Goal: Task Accomplishment & Management: Manage account settings

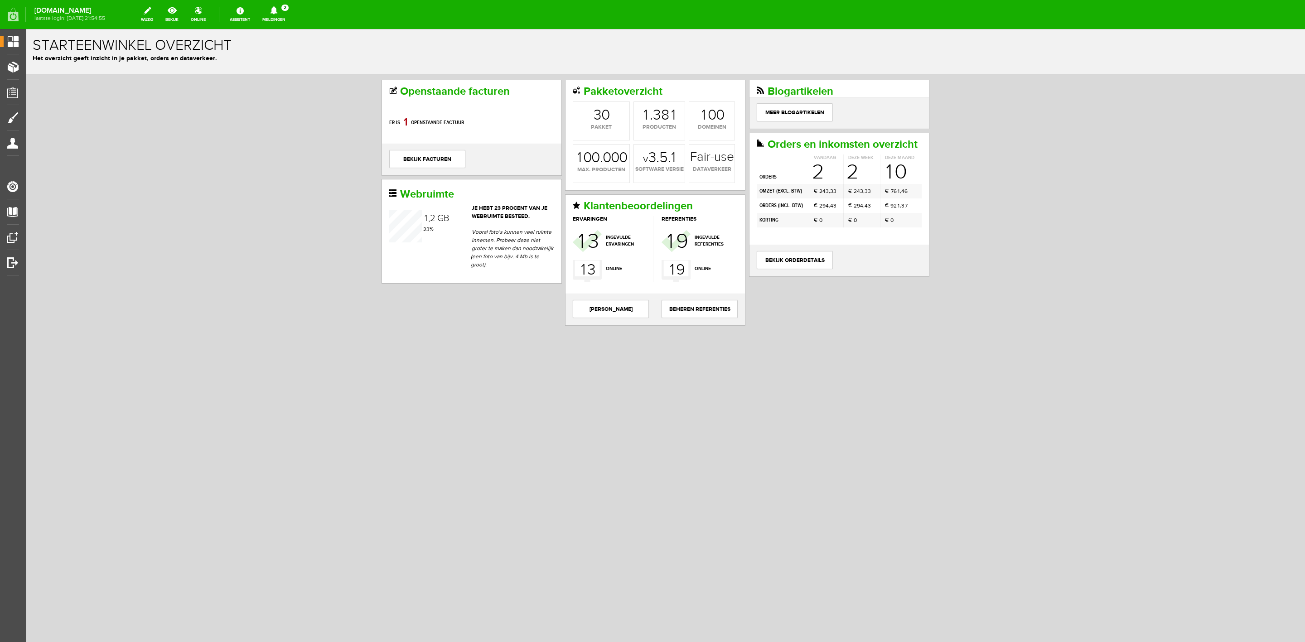
click at [291, 20] on link "Meldingen 2 Nieuwe orders Er is een nieuwe order( #6573 ) geplaatst door [PERSO…" at bounding box center [274, 15] width 34 height 20
click at [296, 92] on link "Er is een nieuwe order( #6572 ) geplaatst door [PERSON_NAME]" at bounding box center [274, 101] width 89 height 28
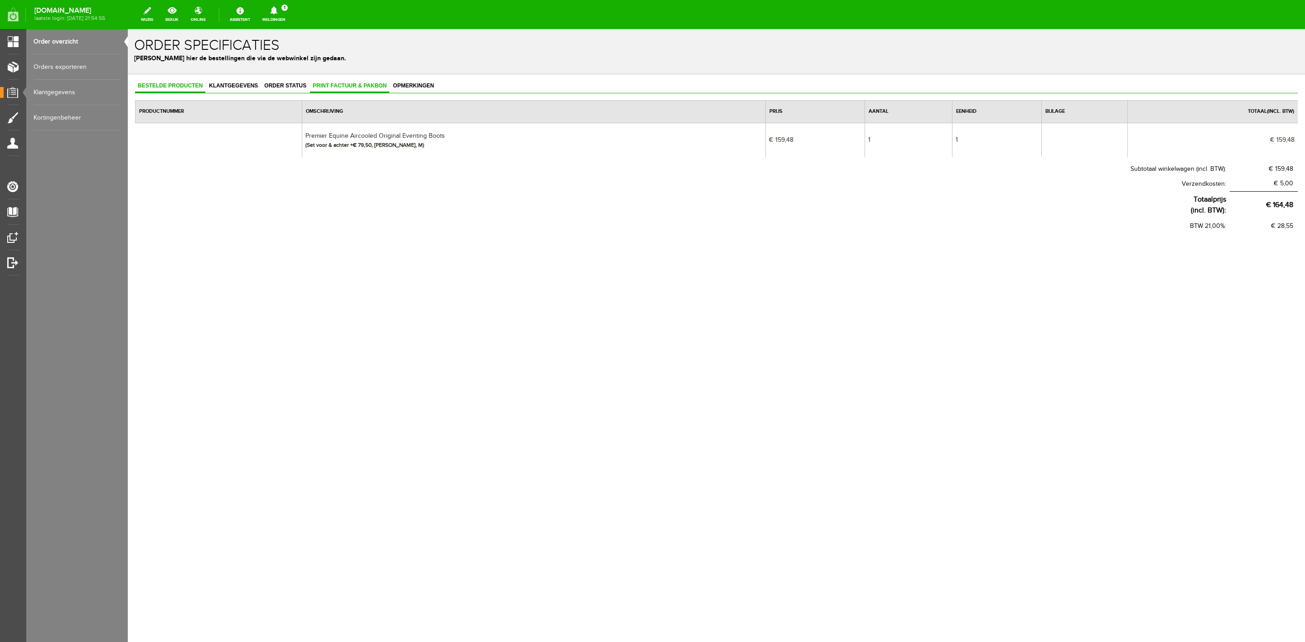
click at [349, 83] on span "Print factuur & pakbon" at bounding box center [349, 85] width 79 height 6
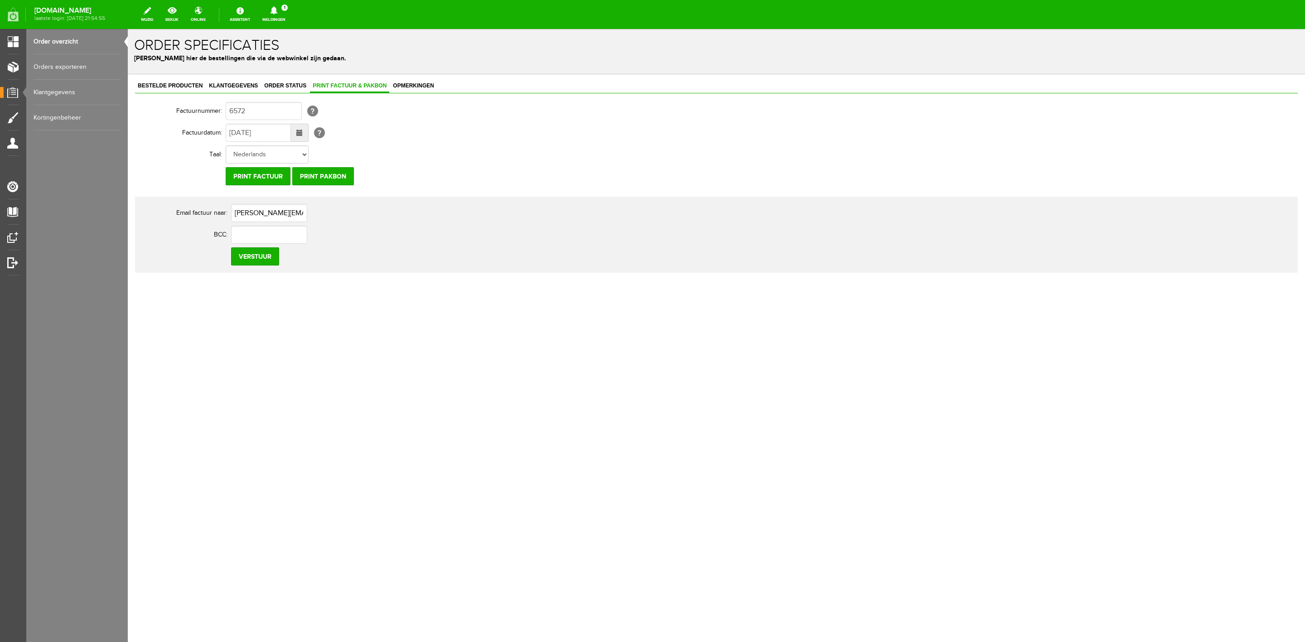
click at [349, 165] on td "Nederlands Duits [PERSON_NAME]" at bounding box center [398, 155] width 344 height 22
click at [344, 169] on input "Print pakbon" at bounding box center [323, 176] width 62 height 18
click at [200, 83] on span "Bestelde producten" at bounding box center [170, 85] width 70 height 6
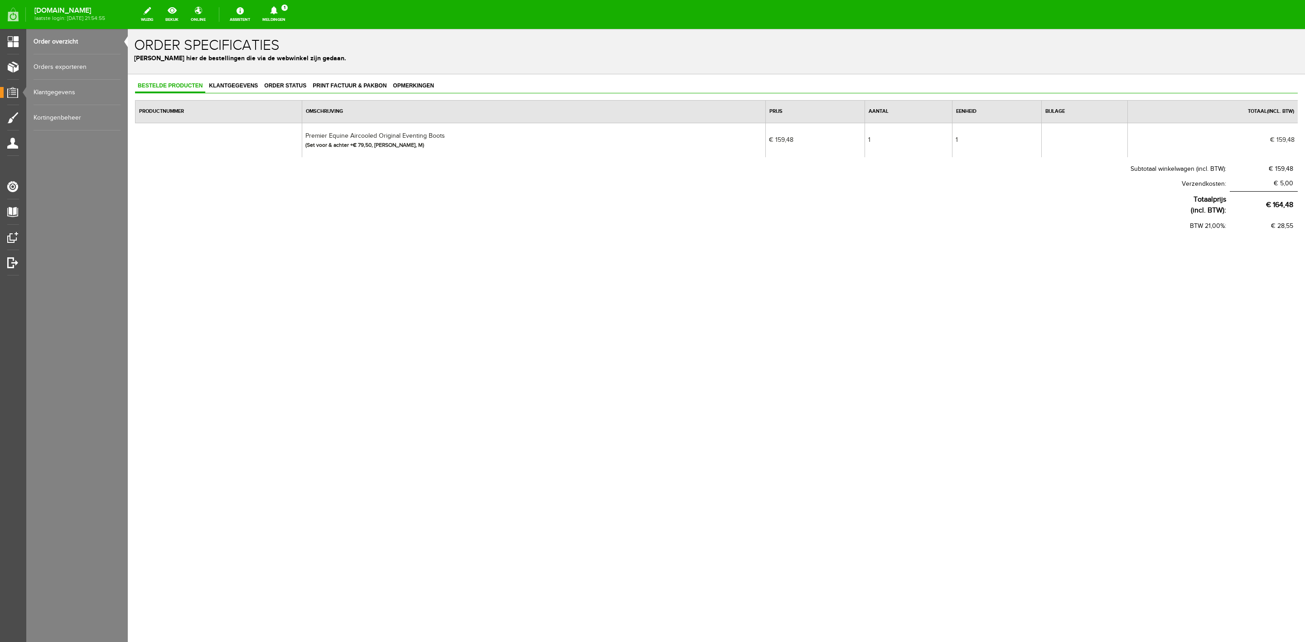
click at [394, 135] on td "Premier Equine Aircooled Original Eventing Boots (Set voor & achter +€ 79,50, […" at bounding box center [534, 140] width 464 height 34
copy td "Premier Equine Aircooled Original Eventing Boots"
click at [225, 85] on span "Klantgegevens" at bounding box center [233, 85] width 54 height 6
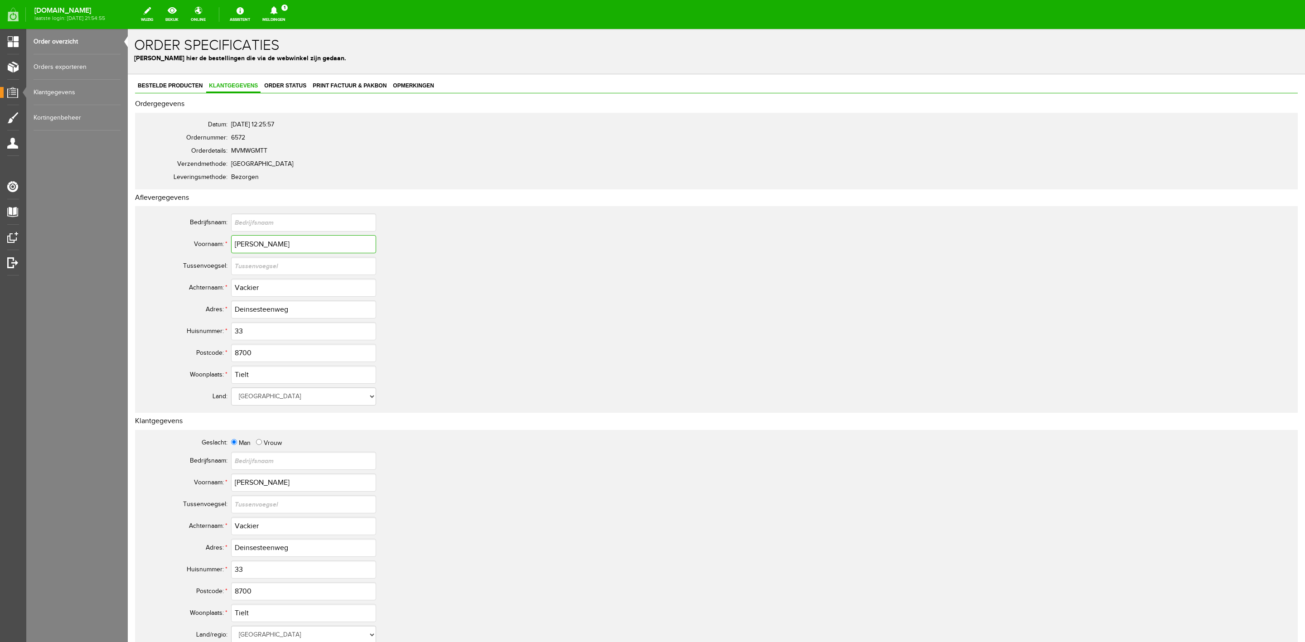
click at [234, 243] on input "[PERSON_NAME]" at bounding box center [303, 244] width 145 height 18
click at [243, 240] on input "[PERSON_NAME]" at bounding box center [303, 244] width 145 height 18
click at [247, 245] on input "[PERSON_NAME]" at bounding box center [303, 244] width 145 height 18
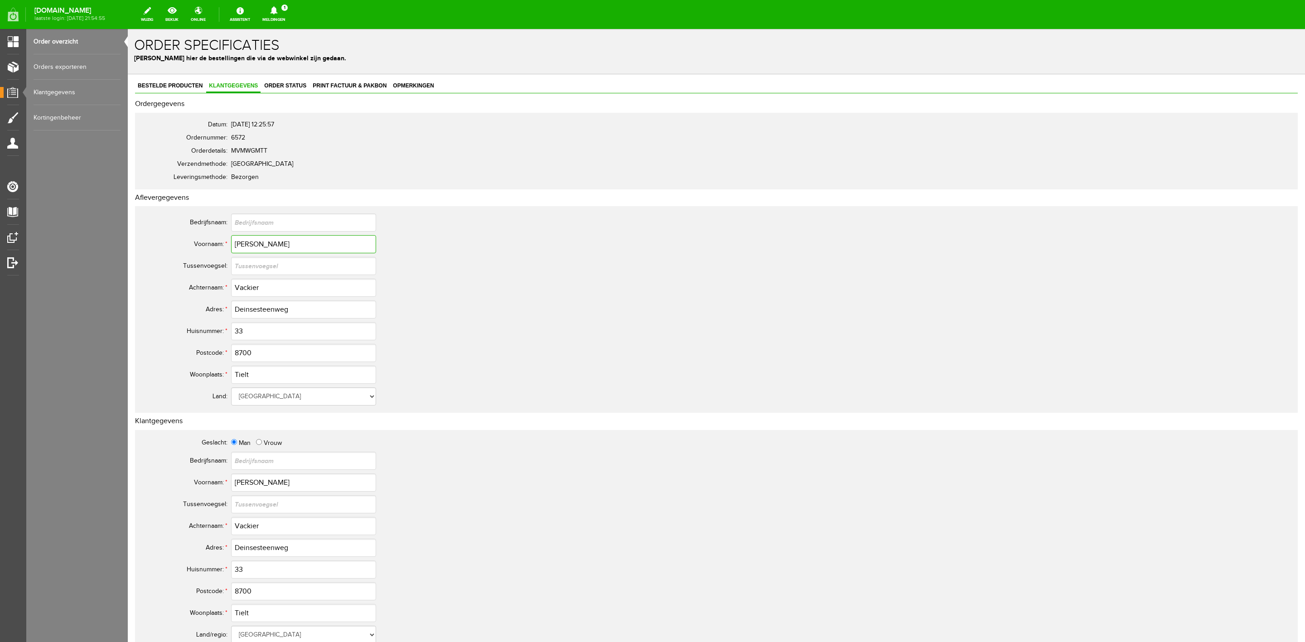
click at [247, 245] on input "[PERSON_NAME]" at bounding box center [303, 244] width 145 height 18
click at [249, 287] on input "Vackier" at bounding box center [303, 288] width 145 height 18
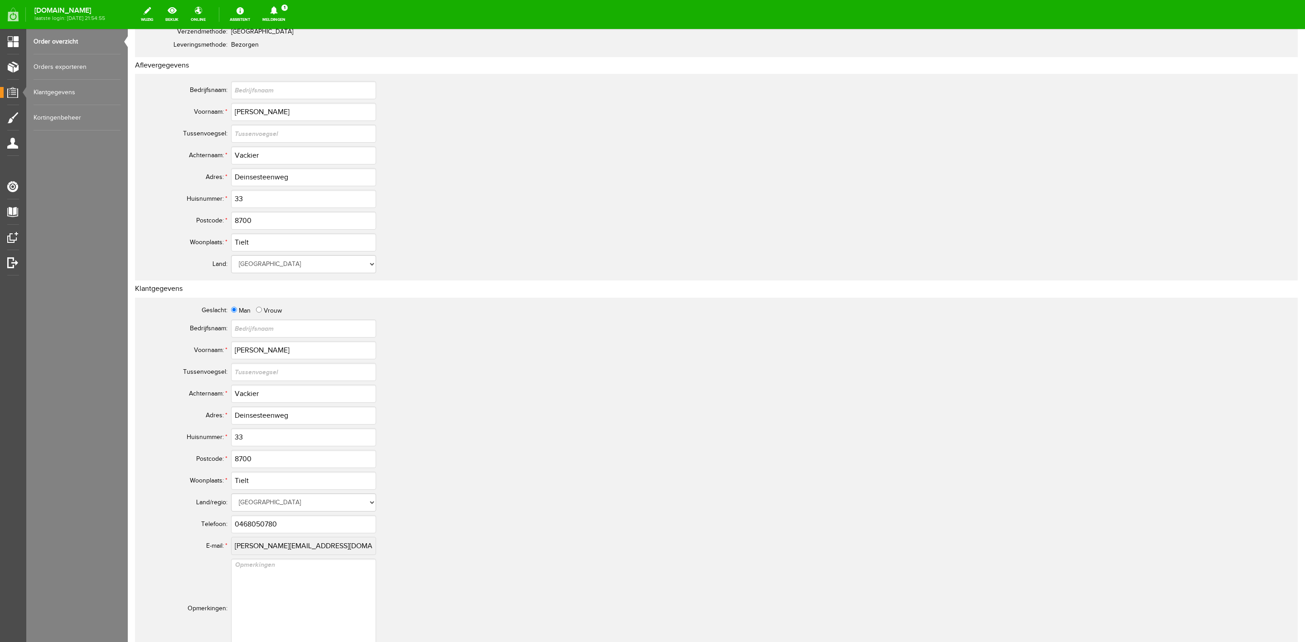
scroll to position [136, 0]
click at [254, 177] on input "Deinsesteenweg" at bounding box center [303, 174] width 145 height 18
drag, startPoint x: 148, startPoint y: 193, endPoint x: 176, endPoint y: 193, distance: 28.1
click at [176, 193] on th "Huisnummer: *" at bounding box center [185, 195] width 91 height 22
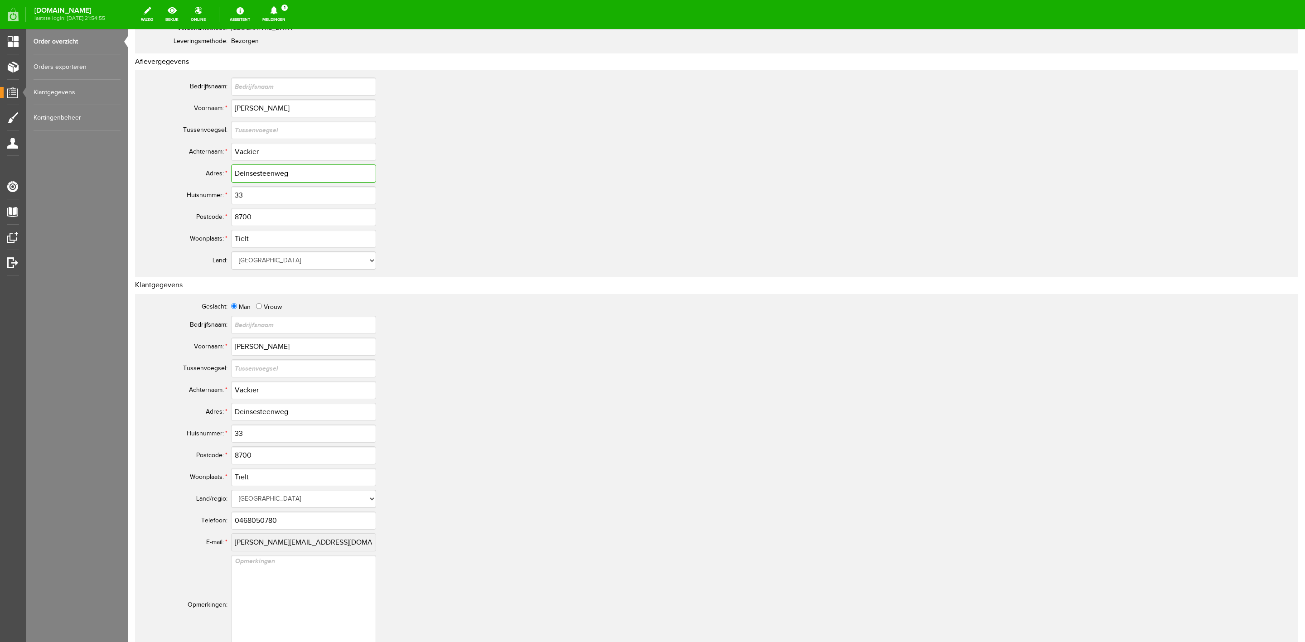
click at [260, 175] on input "Deinsesteenweg" at bounding box center [303, 174] width 145 height 18
click at [254, 518] on input "0468050780" at bounding box center [303, 521] width 145 height 18
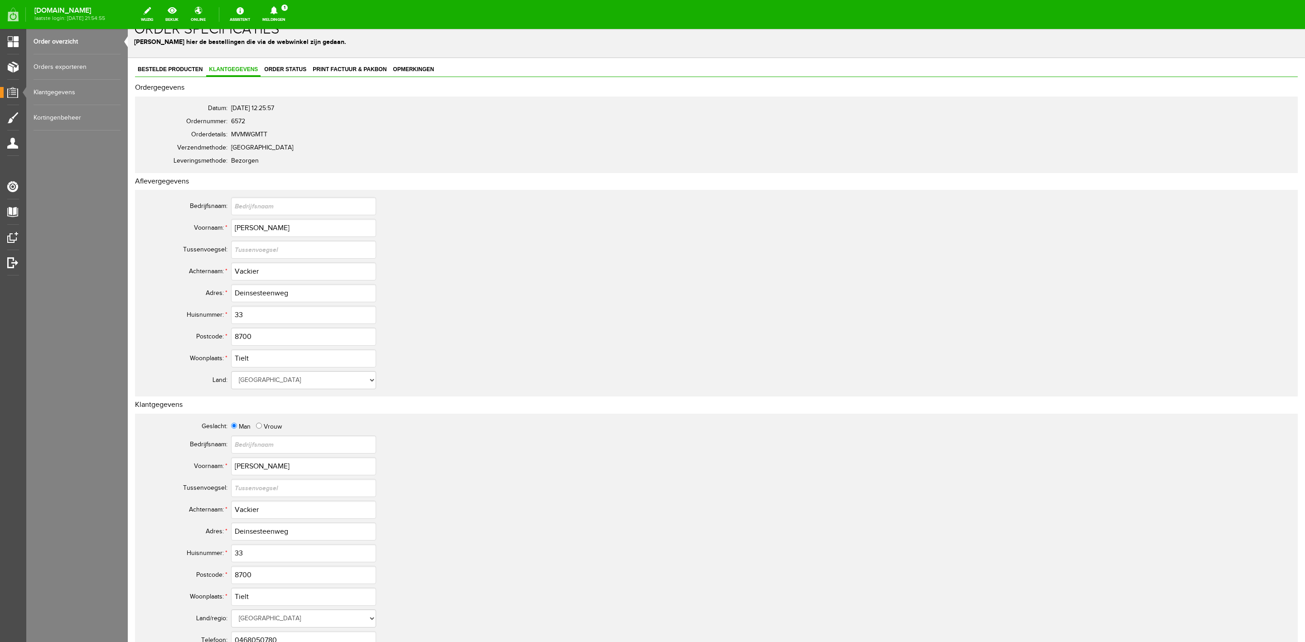
scroll to position [0, 0]
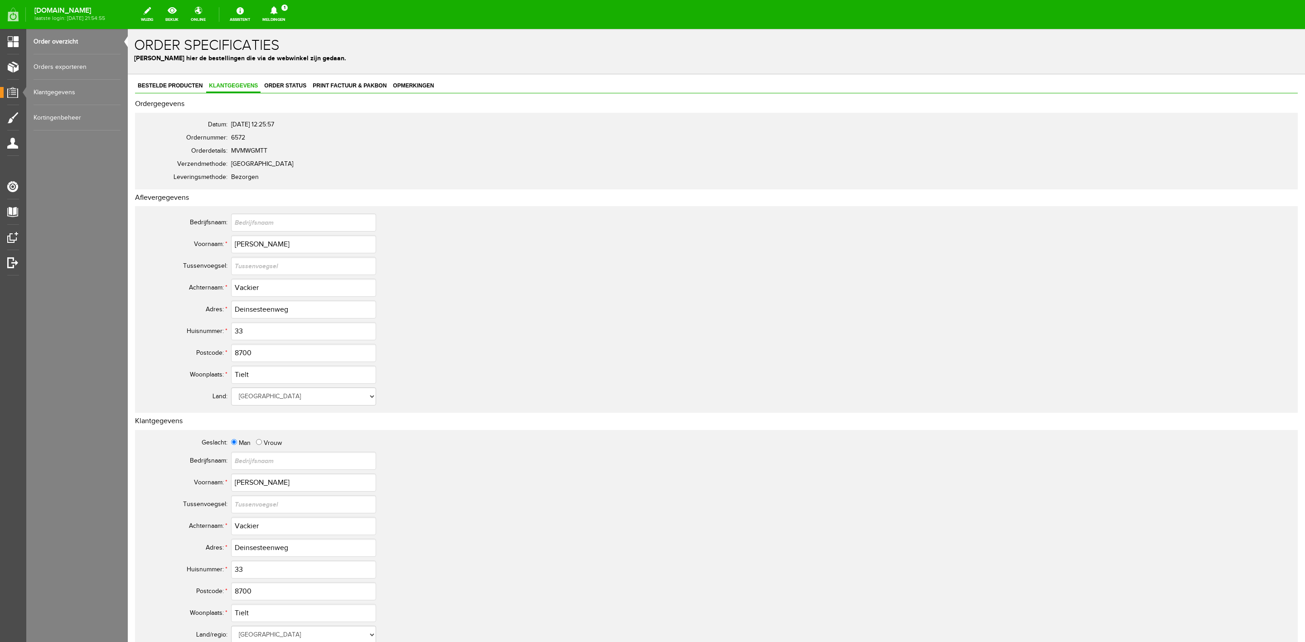
click at [298, 99] on div "Bestelde producten Klantgegevens Order status Print factuur & pakbon Opmerkinge…" at bounding box center [716, 452] width 1163 height 745
click at [298, 87] on span "Order status" at bounding box center [285, 85] width 48 height 6
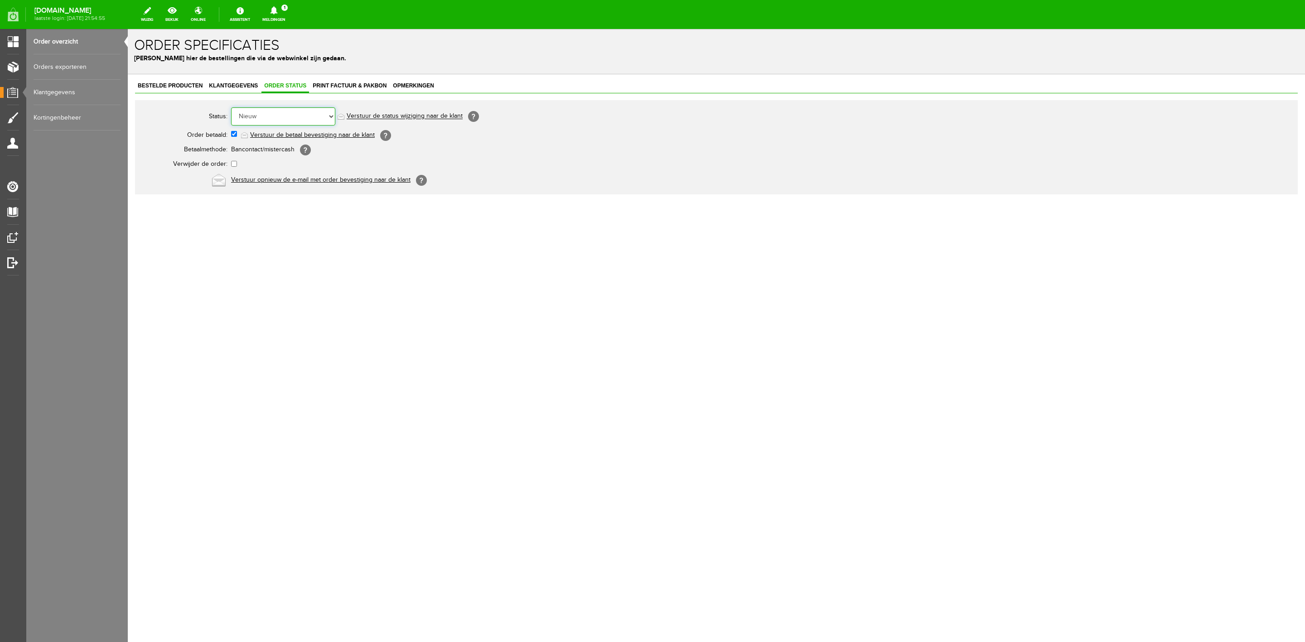
click at [301, 114] on select "Order niet afgerond Nieuw Order in behandeling Wacht op leverancier Wacht op be…" at bounding box center [283, 116] width 104 height 18
click at [231, 107] on select "Order niet afgerond Nieuw Order in behandeling Wacht op leverancier Wacht op be…" at bounding box center [283, 116] width 104 height 18
click at [374, 117] on link "Verstuur de status wijziging naar de klant" at bounding box center [405, 116] width 116 height 7
click at [178, 88] on span "Bestelde producten" at bounding box center [170, 85] width 70 height 6
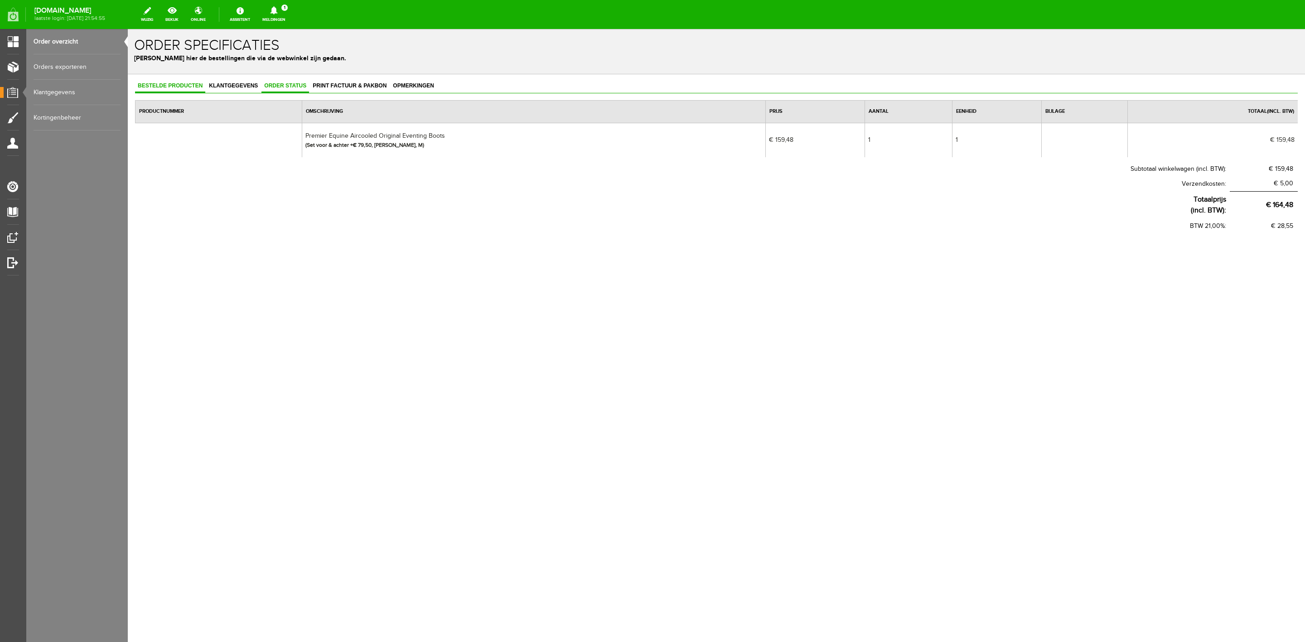
click at [275, 82] on link "Order status" at bounding box center [285, 86] width 48 height 13
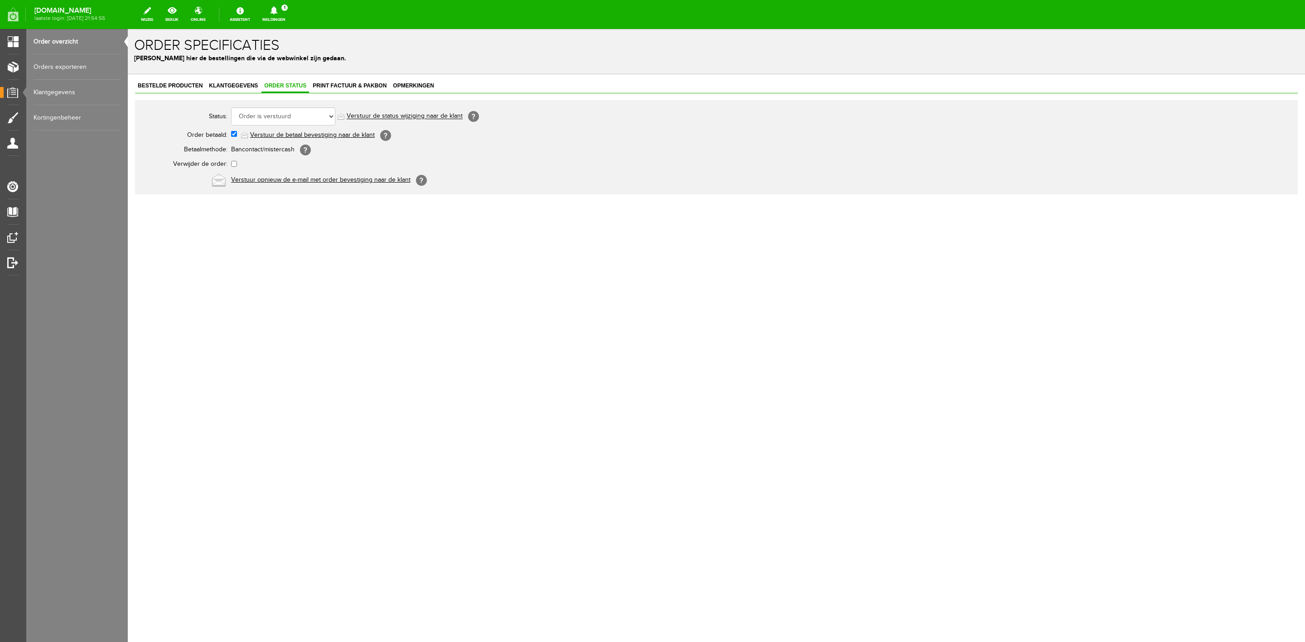
click at [286, 14] on icon at bounding box center [273, 10] width 23 height 8
click at [287, 67] on link "Er is een nieuwe order( #6573 ) geplaatst door [PERSON_NAME]" at bounding box center [274, 62] width 89 height 28
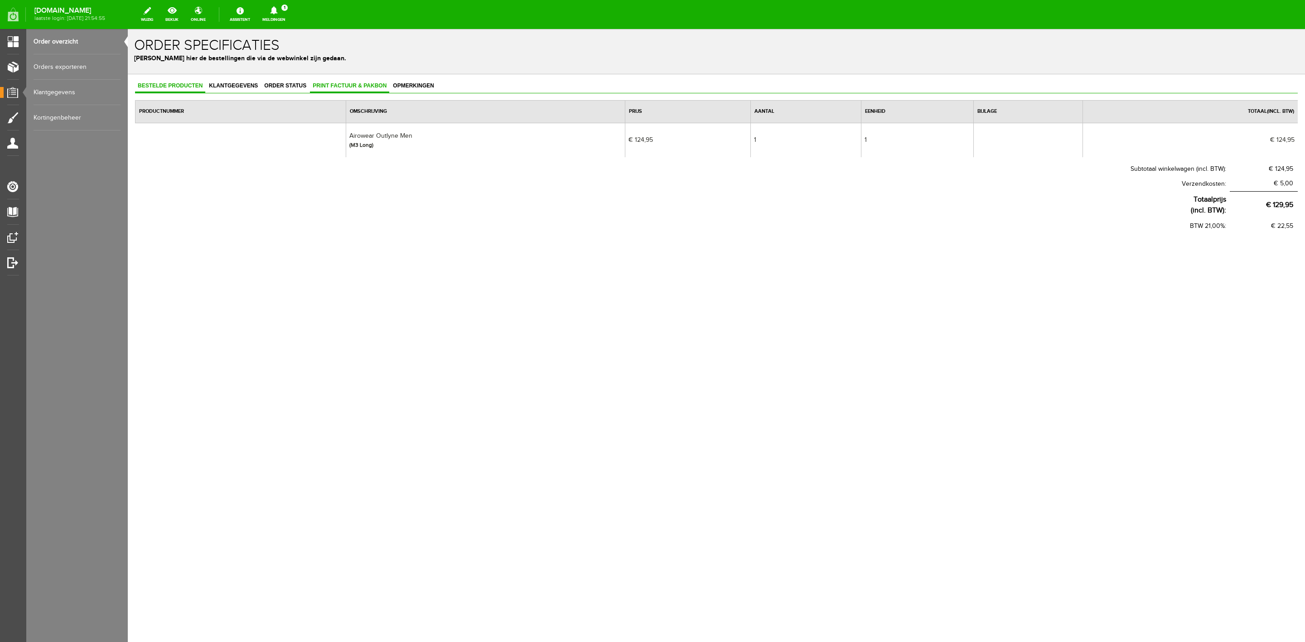
click at [344, 91] on link "Print factuur & pakbon" at bounding box center [349, 86] width 79 height 13
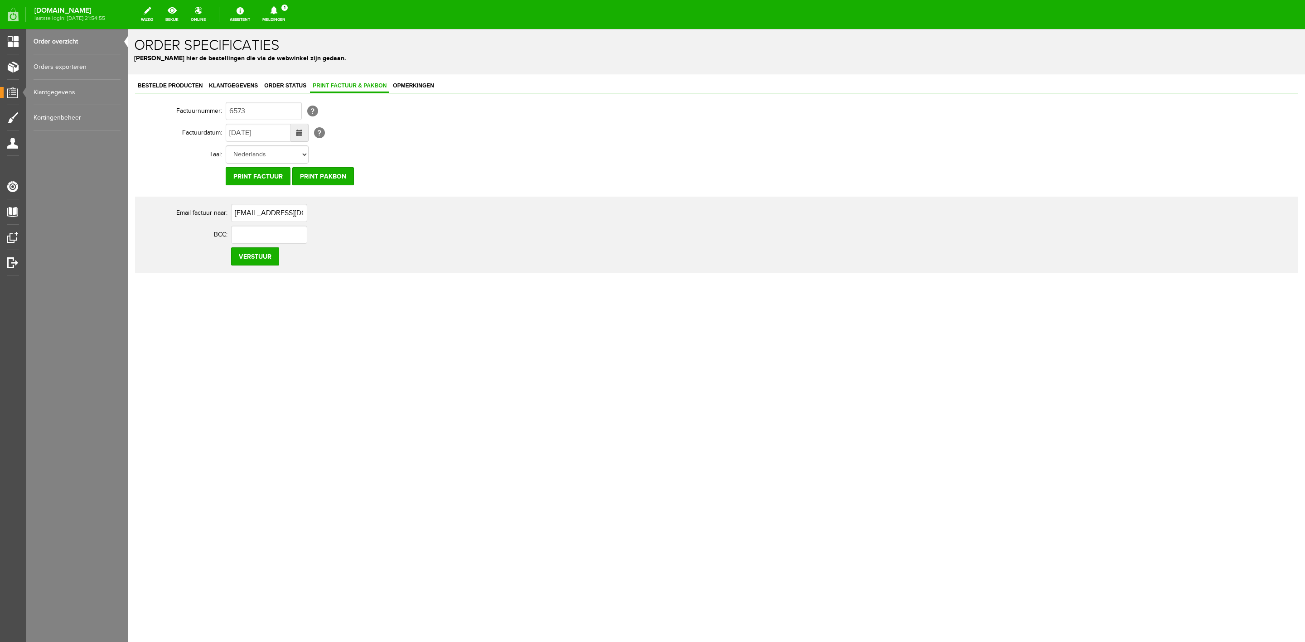
click at [359, 180] on td "Print factuur Print pakbon" at bounding box center [398, 176] width 344 height 22
click at [349, 177] on input "Print pakbon" at bounding box center [323, 176] width 62 height 18
click at [228, 88] on span "Klantgegevens" at bounding box center [233, 85] width 54 height 6
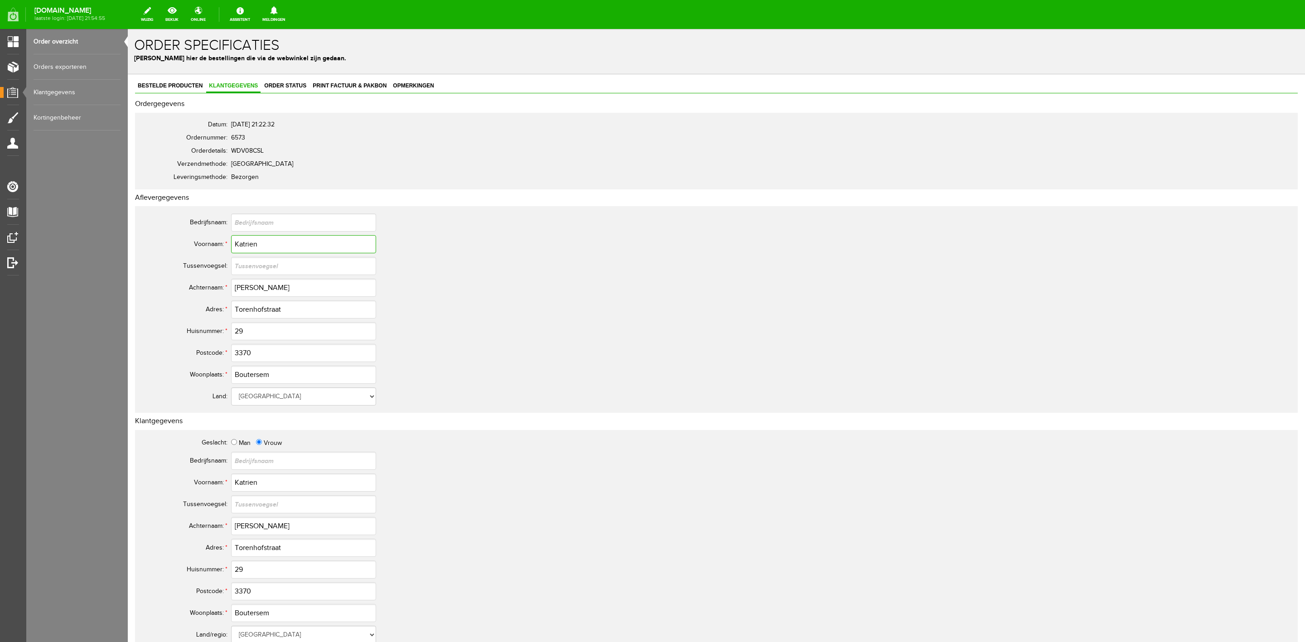
click at [252, 246] on input "Katrien" at bounding box center [303, 244] width 145 height 18
click at [241, 283] on input "[PERSON_NAME]" at bounding box center [303, 288] width 145 height 18
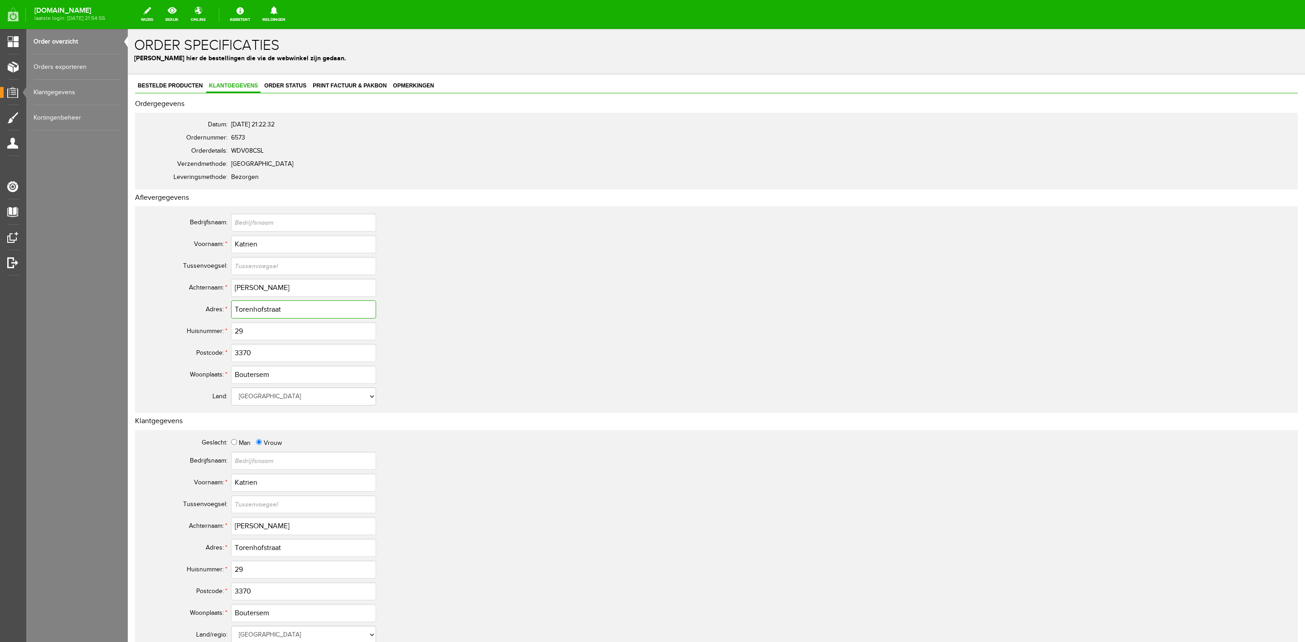
click at [257, 318] on input "Torenhofstraat" at bounding box center [303, 309] width 145 height 18
click at [293, 90] on link "Order status" at bounding box center [285, 86] width 48 height 13
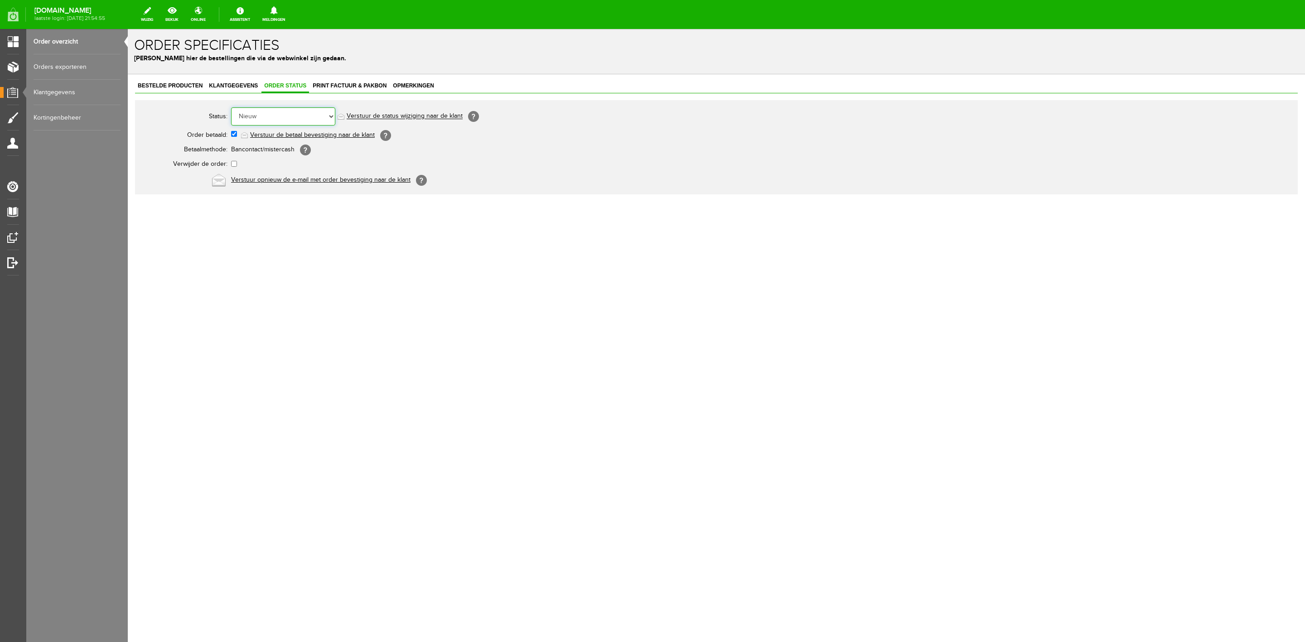
click at [294, 118] on select "Order niet afgerond Nieuw Order in behandeling Wacht op leverancier Wacht op be…" at bounding box center [283, 116] width 104 height 18
select select "5"
click at [231, 107] on select "Order niet afgerond Nieuw Order in behandeling Wacht op leverancier Wacht op be…" at bounding box center [283, 116] width 104 height 18
click at [382, 117] on link "Verstuur de status wijziging naar de klant" at bounding box center [405, 116] width 116 height 7
click at [76, 44] on link "Order overzicht" at bounding box center [77, 41] width 87 height 25
